Goal: Task Accomplishment & Management: Manage account settings

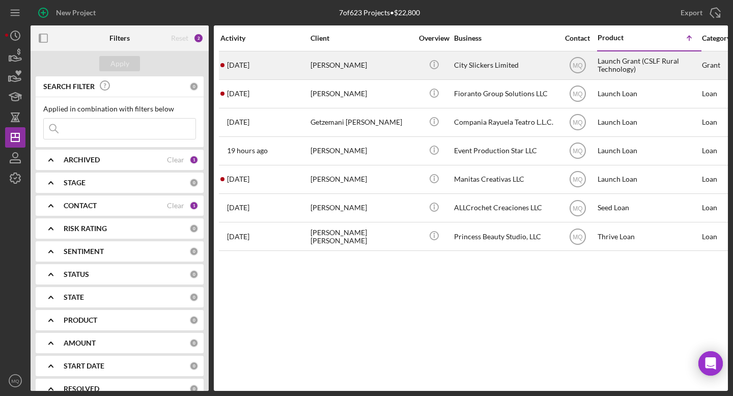
click at [354, 68] on div "[PERSON_NAME]" at bounding box center [361, 65] width 102 height 27
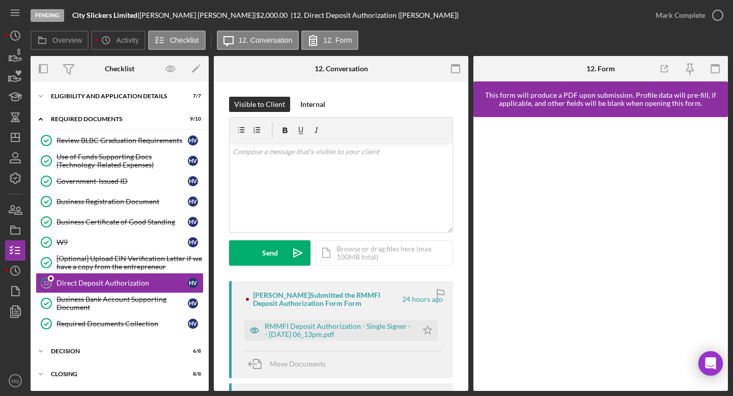
scroll to position [45, 0]
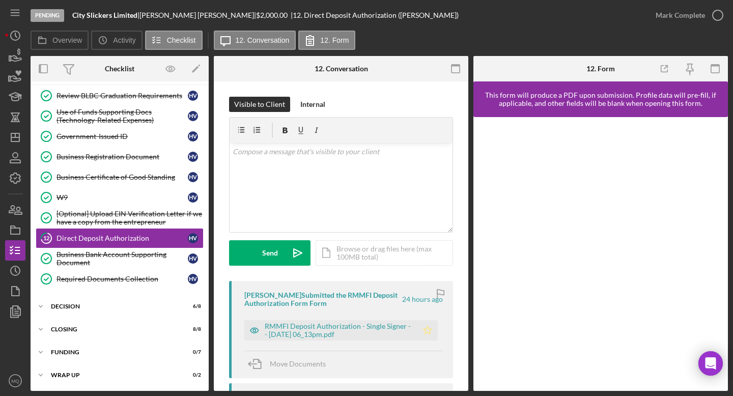
click at [426, 329] on polygon "button" at bounding box center [427, 330] width 9 height 8
click at [719, 20] on icon "button" at bounding box center [717, 15] width 25 height 25
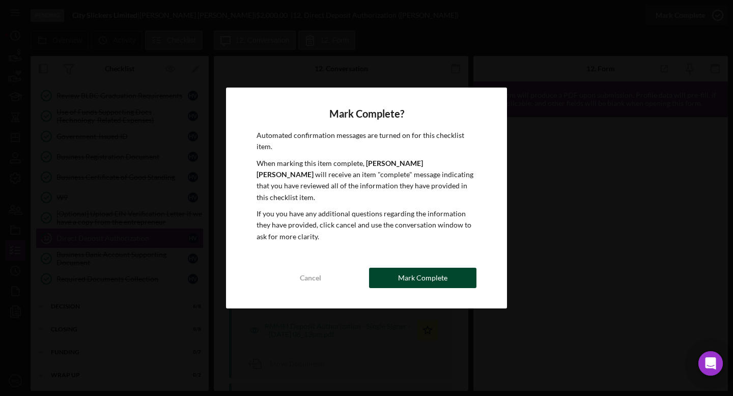
click at [436, 271] on div "Mark Complete" at bounding box center [422, 278] width 49 height 20
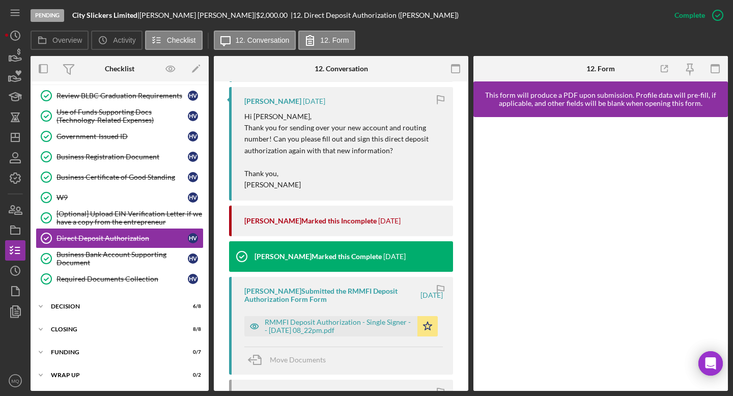
scroll to position [483, 0]
click at [430, 337] on div "[PERSON_NAME] Submitted the RMMFI Deposit Authorization Form Form [DATE] RMMFI …" at bounding box center [341, 324] width 224 height 97
click at [422, 324] on icon "Icon/Star" at bounding box center [427, 325] width 20 height 20
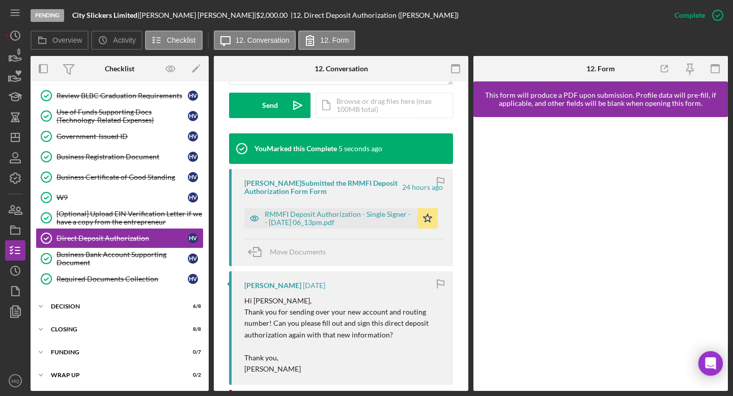
scroll to position [298, 0]
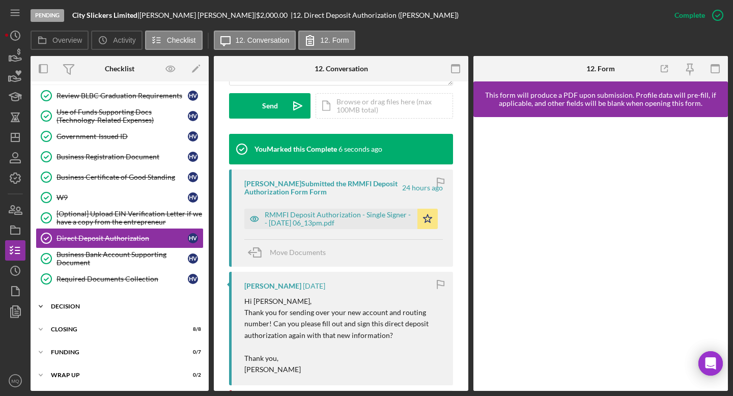
click at [69, 306] on div "Decision" at bounding box center [123, 306] width 145 height 6
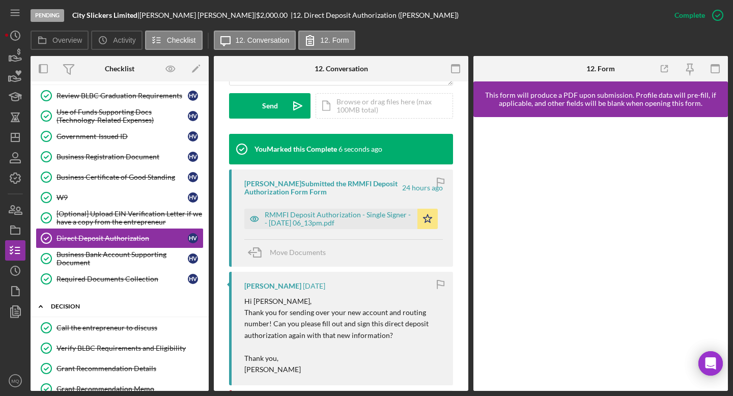
scroll to position [213, 0]
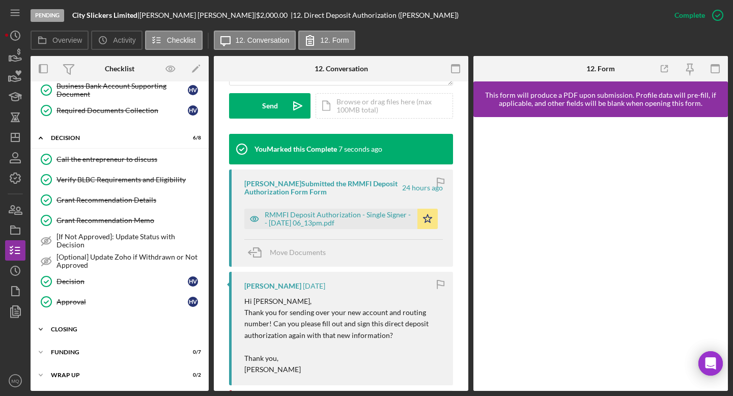
click at [72, 328] on div "Closing" at bounding box center [123, 329] width 145 height 6
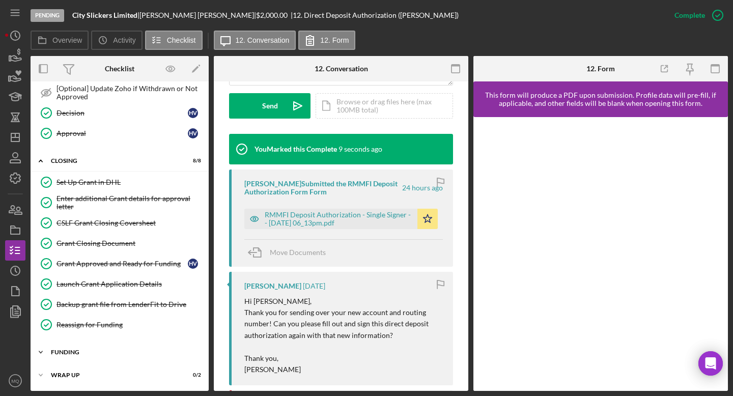
click at [72, 350] on div "Funding" at bounding box center [123, 352] width 145 height 6
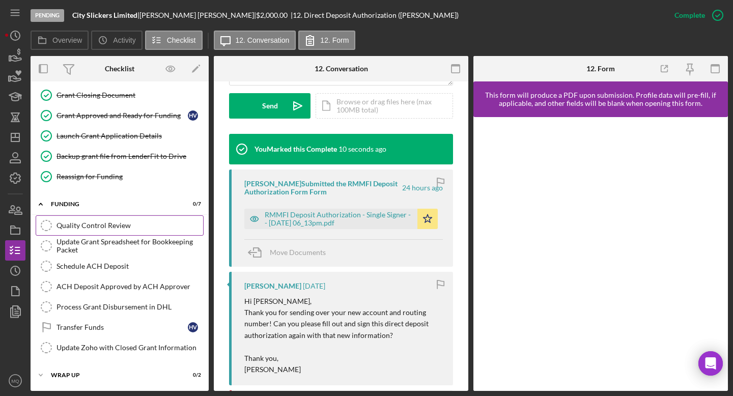
click at [105, 232] on link "Quality Control Review Quality Control Review" at bounding box center [120, 225] width 168 height 20
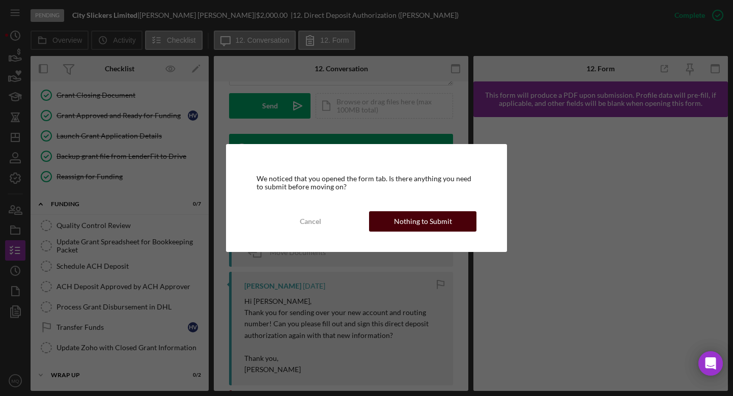
click at [435, 228] on div "Nothing to Submit" at bounding box center [423, 221] width 58 height 20
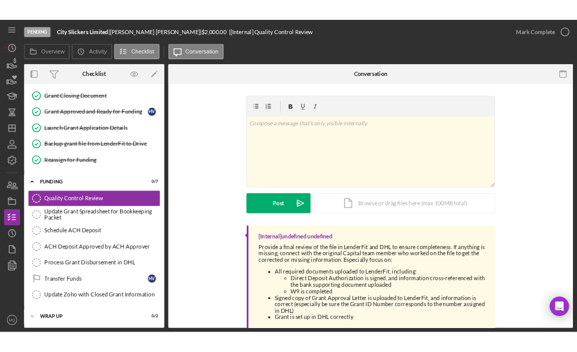
scroll to position [530, 0]
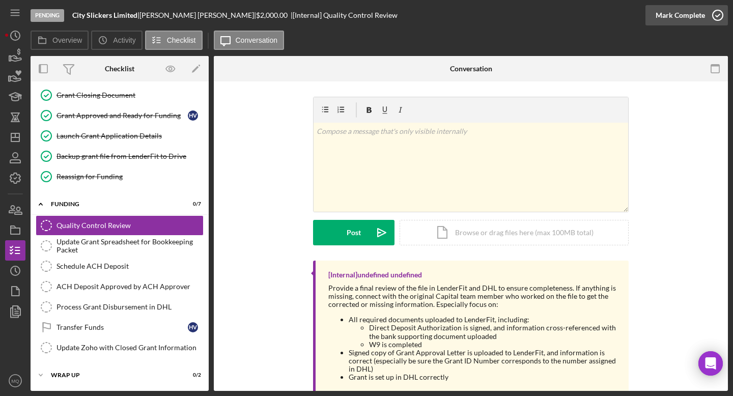
click at [717, 14] on icon "button" at bounding box center [717, 15] width 25 height 25
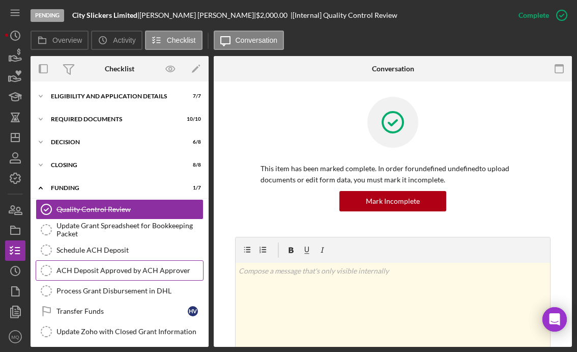
click at [151, 269] on div "ACH Deposit Approved by ACH Approver" at bounding box center [129, 270] width 147 height 8
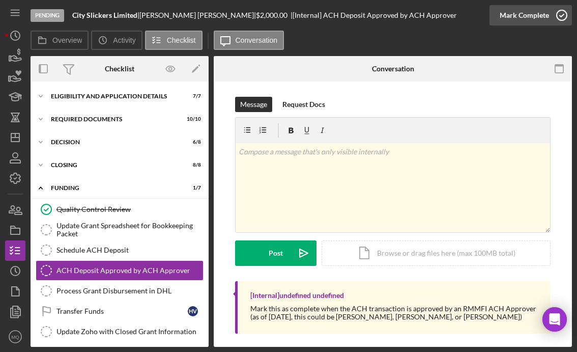
click at [565, 18] on icon "button" at bounding box center [561, 15] width 25 height 25
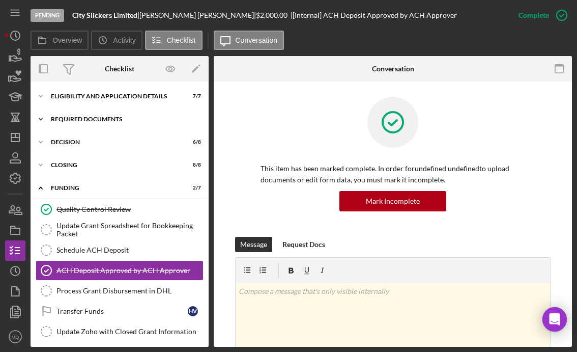
click at [106, 122] on div "Required Documents" at bounding box center [123, 119] width 145 height 6
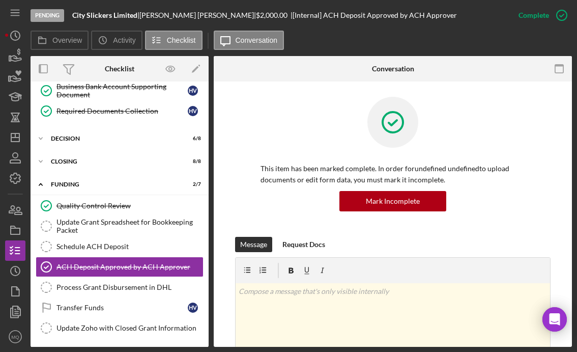
scroll to position [237, 0]
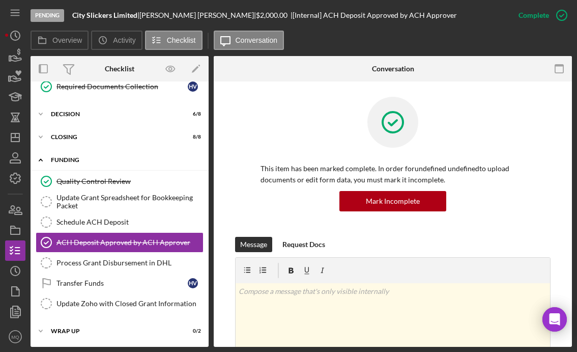
click at [67, 157] on div "Funding" at bounding box center [123, 160] width 145 height 6
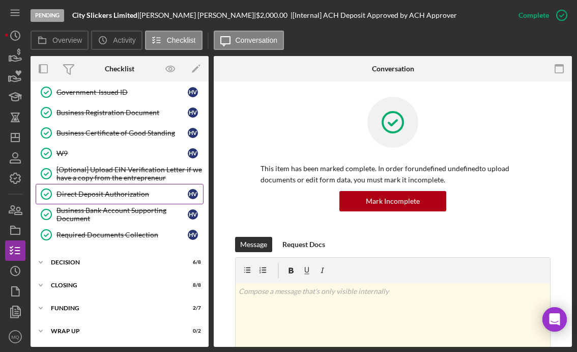
click at [143, 188] on link "Direct Deposit Authorization Direct Deposit Authorization H V" at bounding box center [120, 194] width 168 height 20
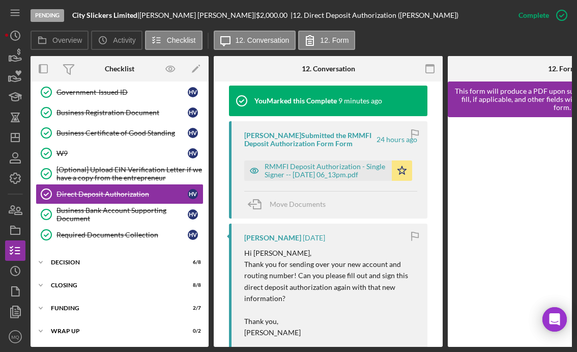
scroll to position [348, 0]
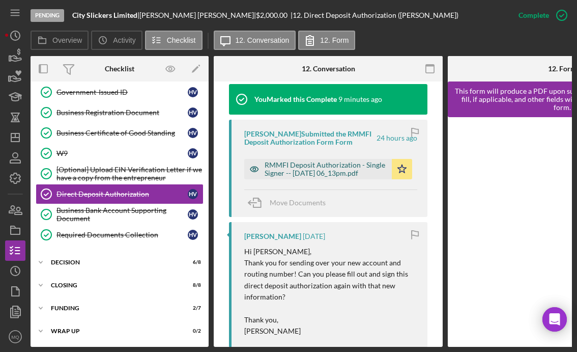
click at [304, 168] on div "RMMFI Deposit Authorization - Single Signer -- [DATE] 06_13pm.pdf" at bounding box center [326, 169] width 122 height 16
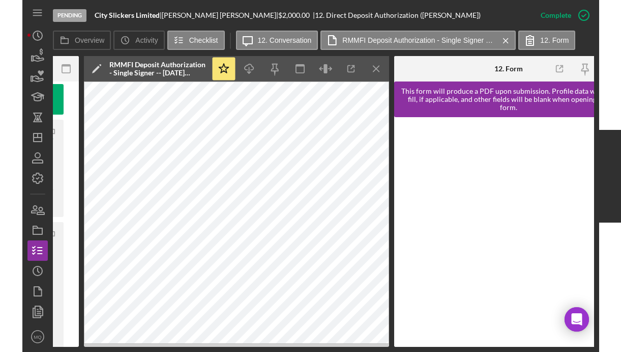
scroll to position [0, 415]
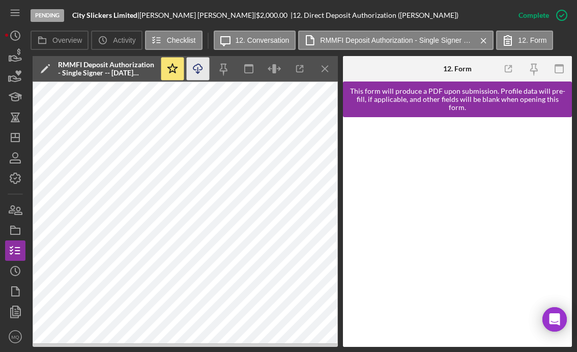
click at [199, 69] on icon "Icon/Download" at bounding box center [198, 68] width 23 height 23
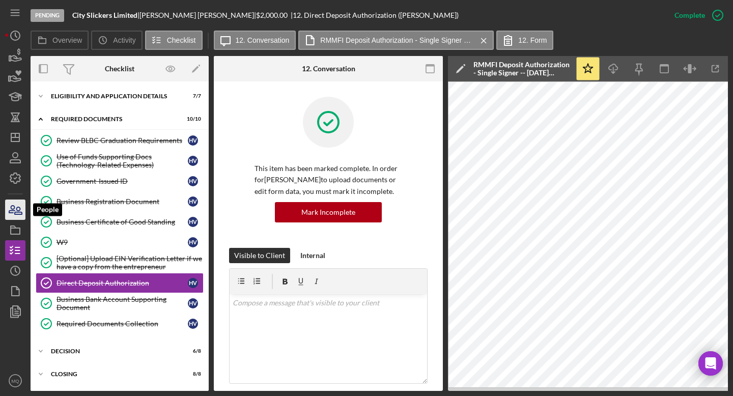
click at [18, 214] on icon "button" at bounding box center [18, 210] width 7 height 7
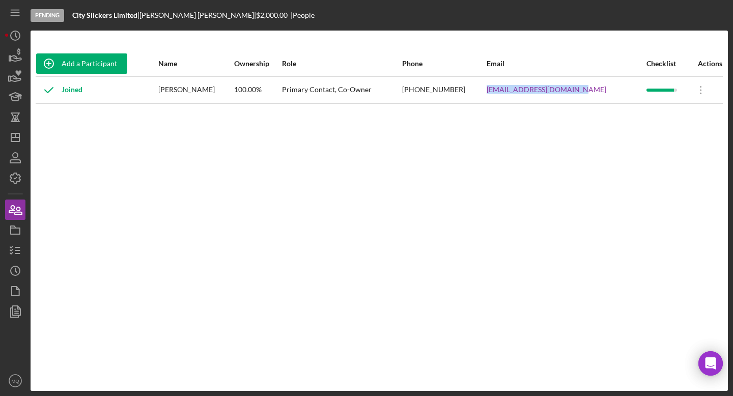
drag, startPoint x: 595, startPoint y: 90, endPoint x: 501, endPoint y: 90, distance: 94.1
click at [501, 90] on tr "Joined [PERSON_NAME] 100.00% Primary Contact, Co-Owner [PHONE_NUMBER] [EMAIL_AD…" at bounding box center [379, 89] width 687 height 27
copy tr "[EMAIL_ADDRESS][DOMAIN_NAME]"
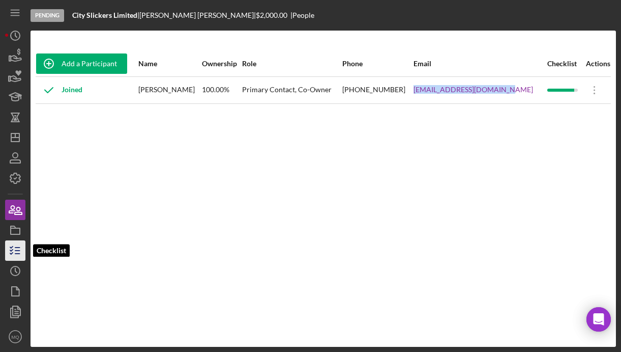
click at [15, 251] on icon "button" at bounding box center [15, 250] width 25 height 25
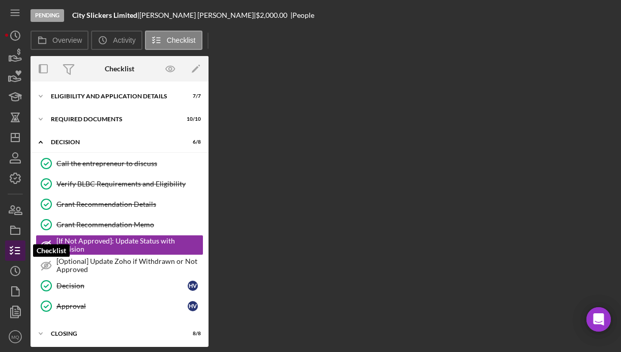
scroll to position [31, 0]
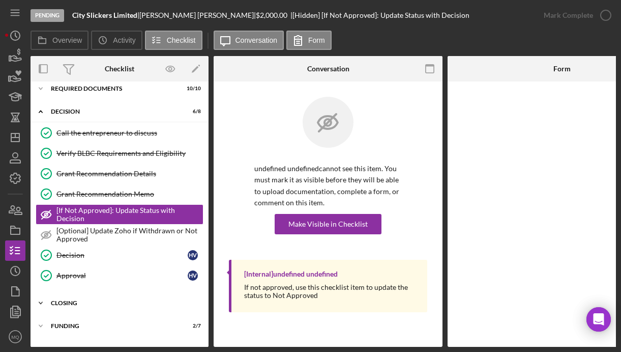
click at [79, 306] on div "Icon/Expander Closing 8 / 8" at bounding box center [120, 303] width 178 height 20
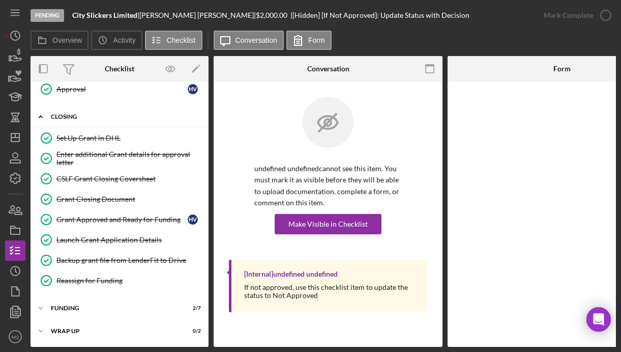
click at [79, 306] on div "Funding" at bounding box center [113, 308] width 125 height 6
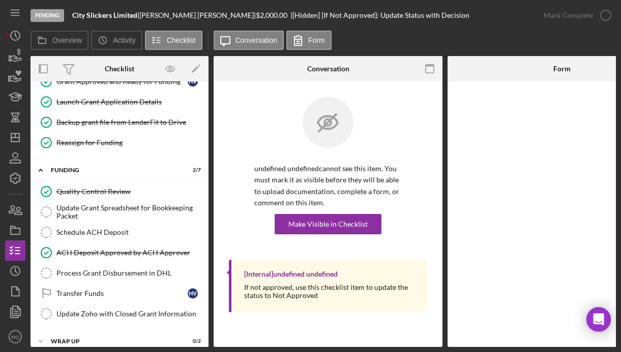
scroll to position [368, 0]
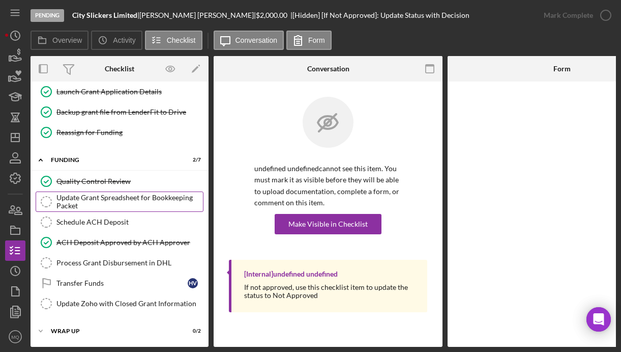
click at [154, 195] on div "Update Grant Spreadsheet for Bookkeeping Packet" at bounding box center [129, 201] width 147 height 16
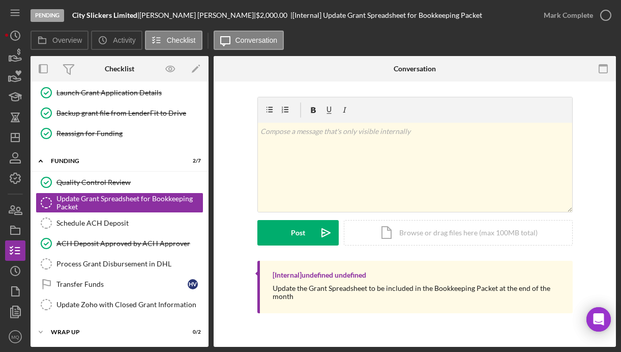
scroll to position [365, 0]
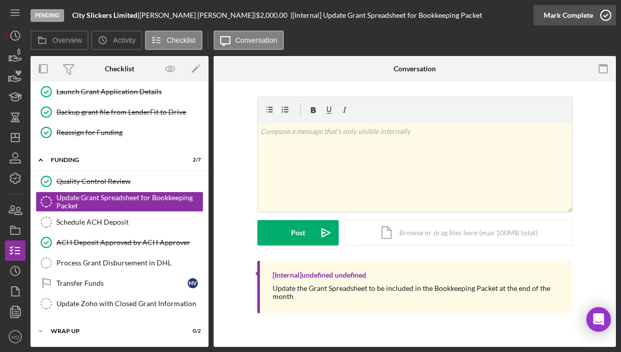
click at [609, 15] on icon "button" at bounding box center [605, 15] width 25 height 25
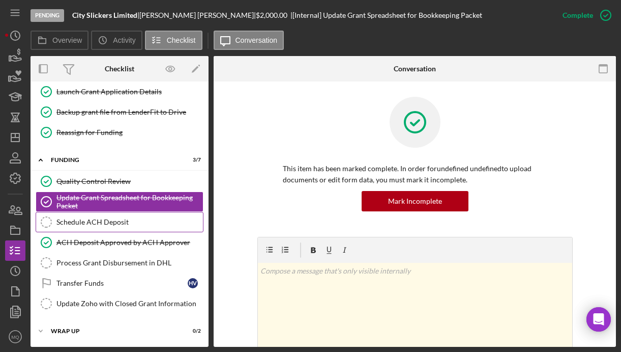
click at [149, 223] on div "Schedule ACH Deposit" at bounding box center [129, 222] width 147 height 8
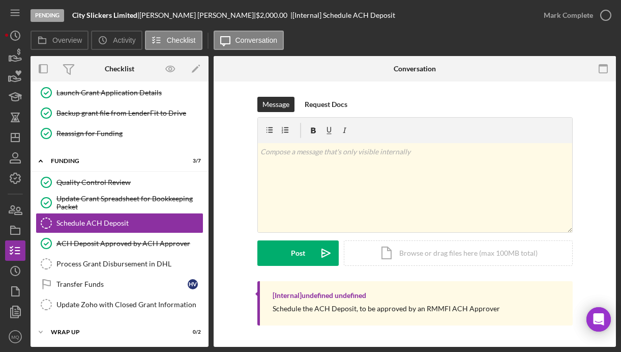
scroll to position [365, 0]
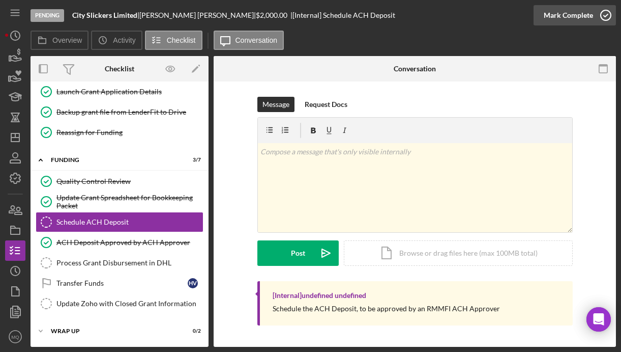
click at [606, 17] on icon "button" at bounding box center [605, 15] width 25 height 25
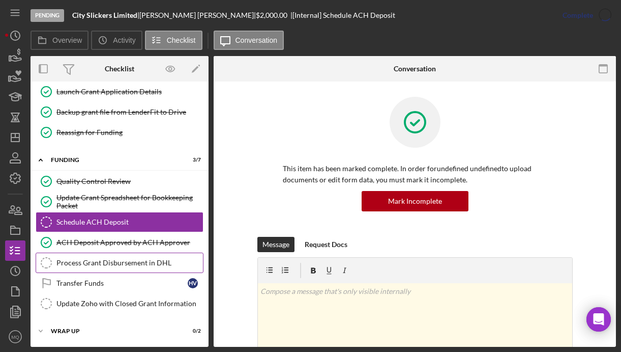
click at [149, 260] on div "Process Grant Disbursement in DHL" at bounding box center [129, 262] width 147 height 8
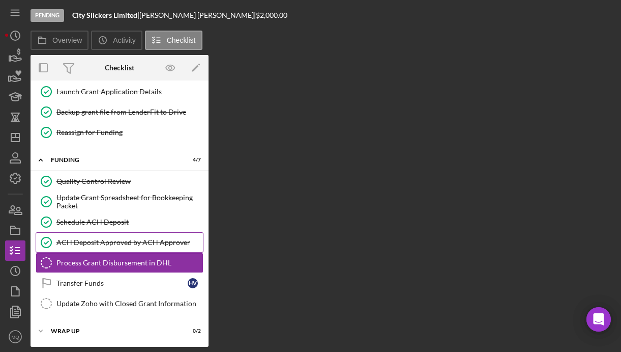
scroll to position [365, 0]
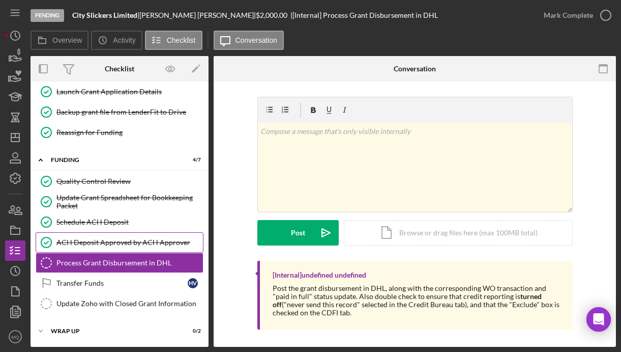
click at [108, 246] on div "ACH Deposit Approved by ACH Approver" at bounding box center [129, 242] width 147 height 8
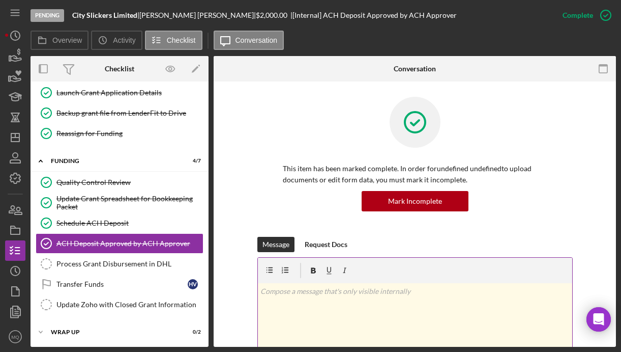
scroll to position [365, 0]
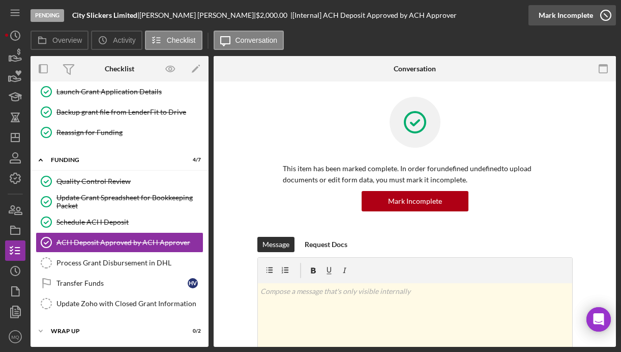
click at [611, 16] on icon "button" at bounding box center [605, 15] width 25 height 25
